Goal: Task Accomplishment & Management: Complete application form

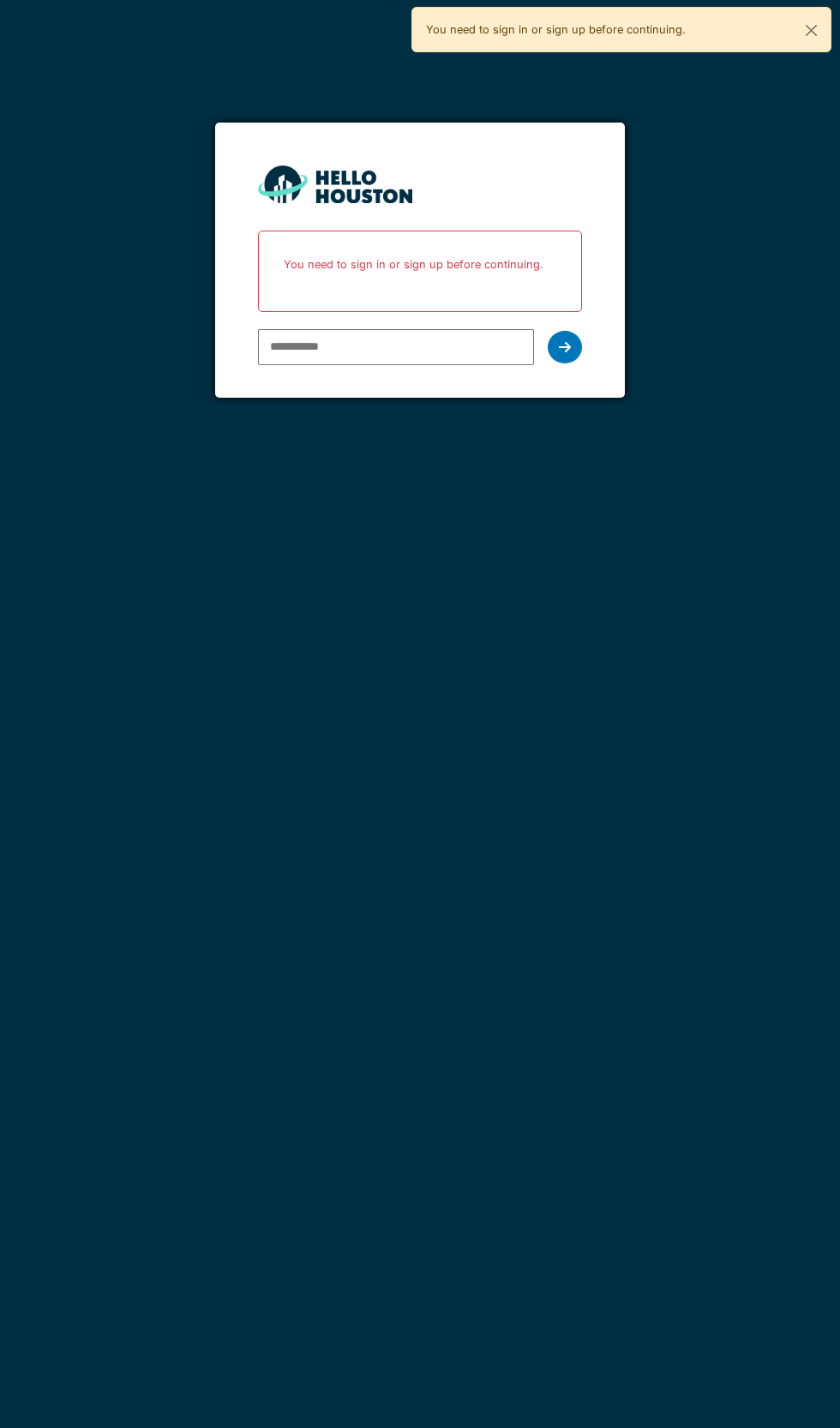
click at [440, 346] on input "email" at bounding box center [395, 346] width 275 height 36
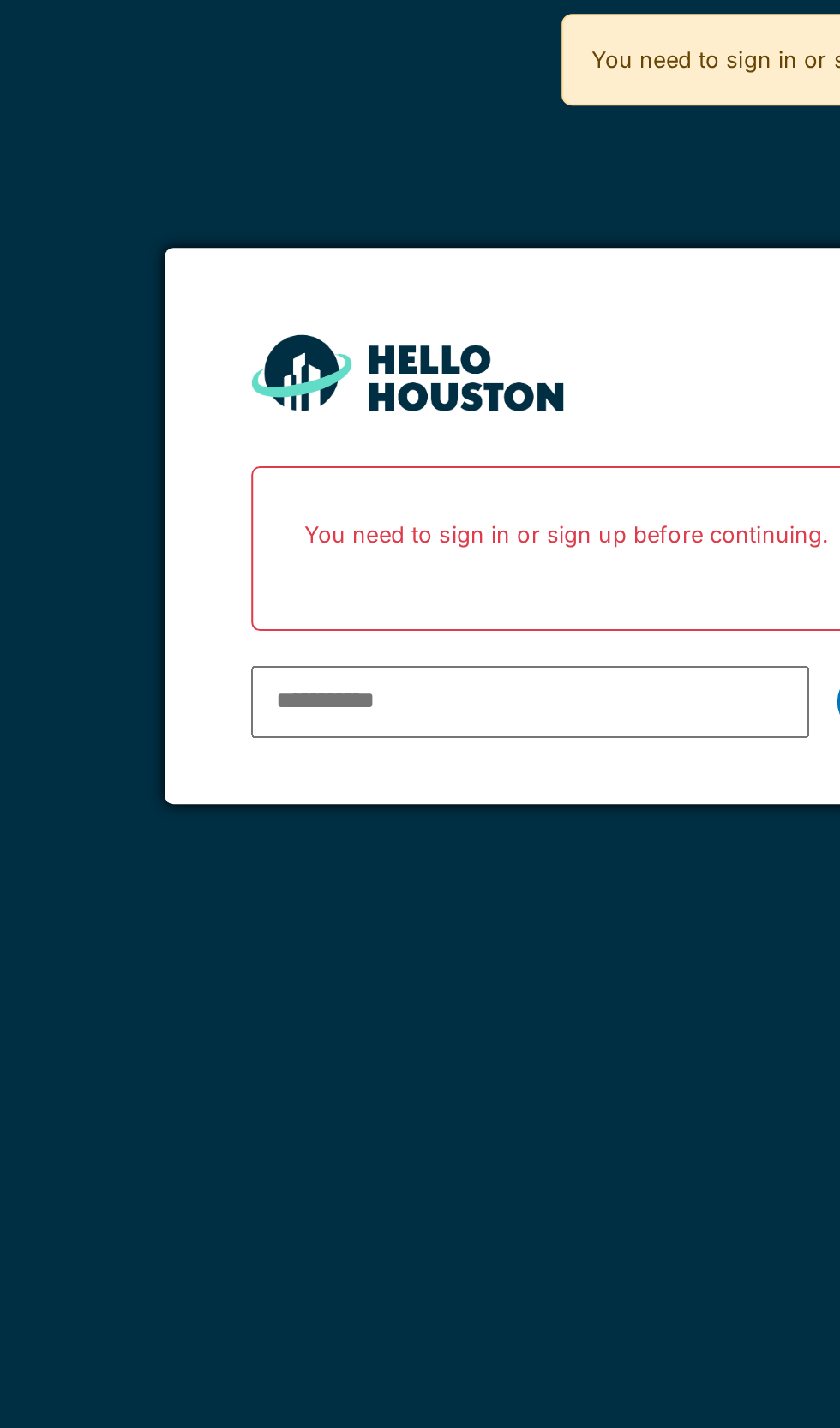
type input "**********"
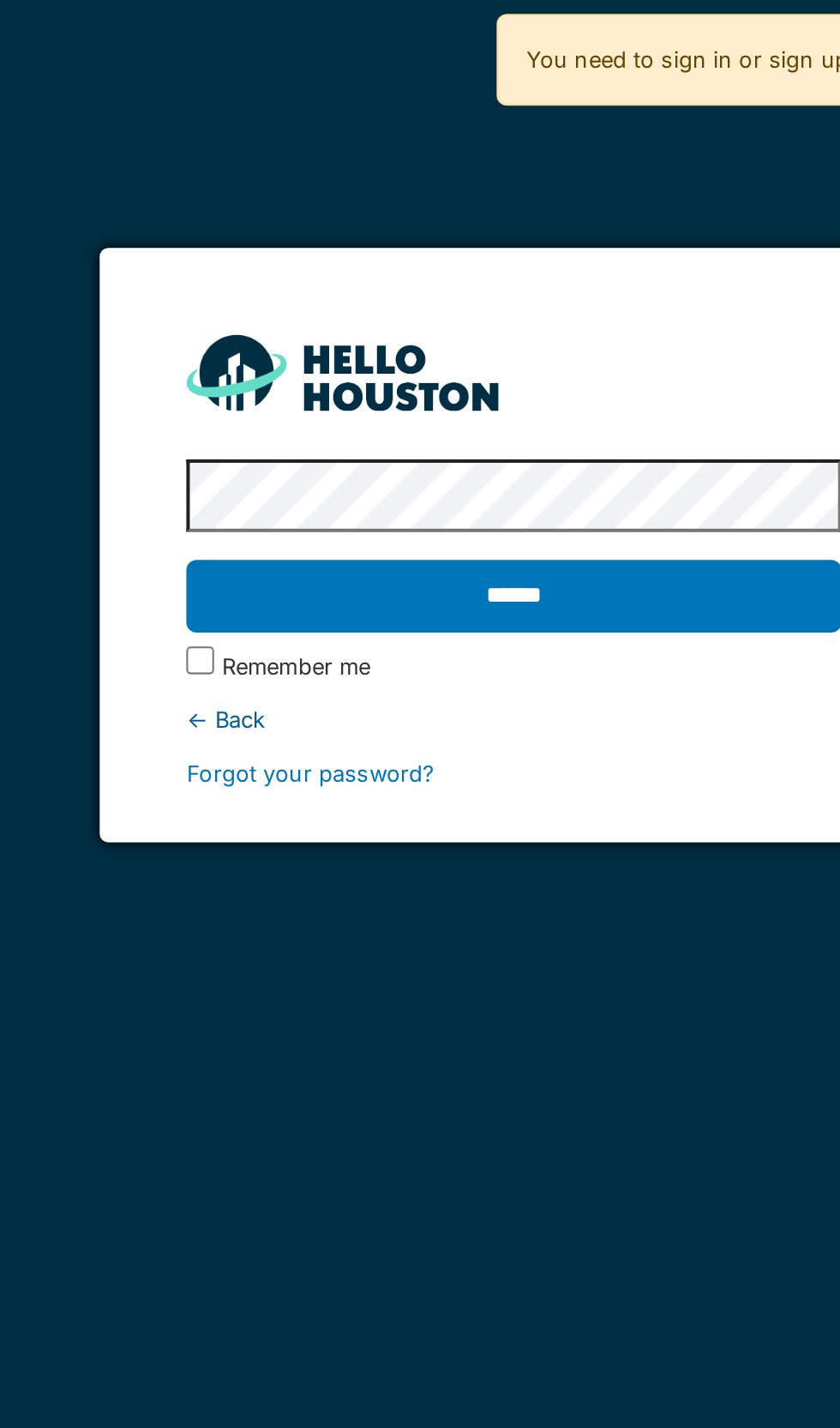
click at [455, 296] on input "******" at bounding box center [419, 294] width 323 height 36
